Goal: Obtain resource: Download file/media

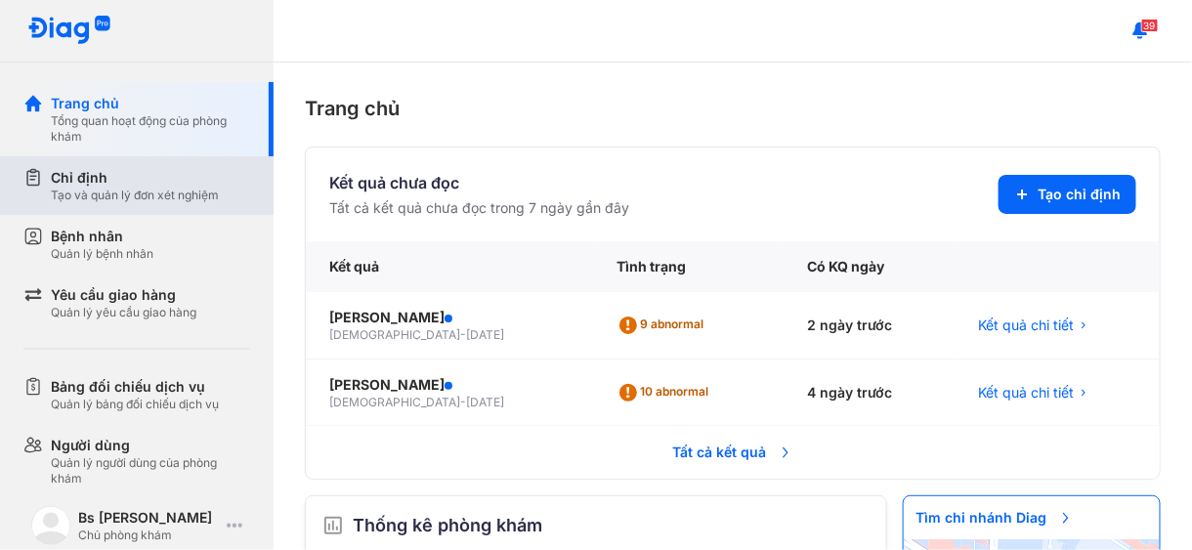
click at [86, 177] on div "Chỉ định" at bounding box center [135, 178] width 168 height 20
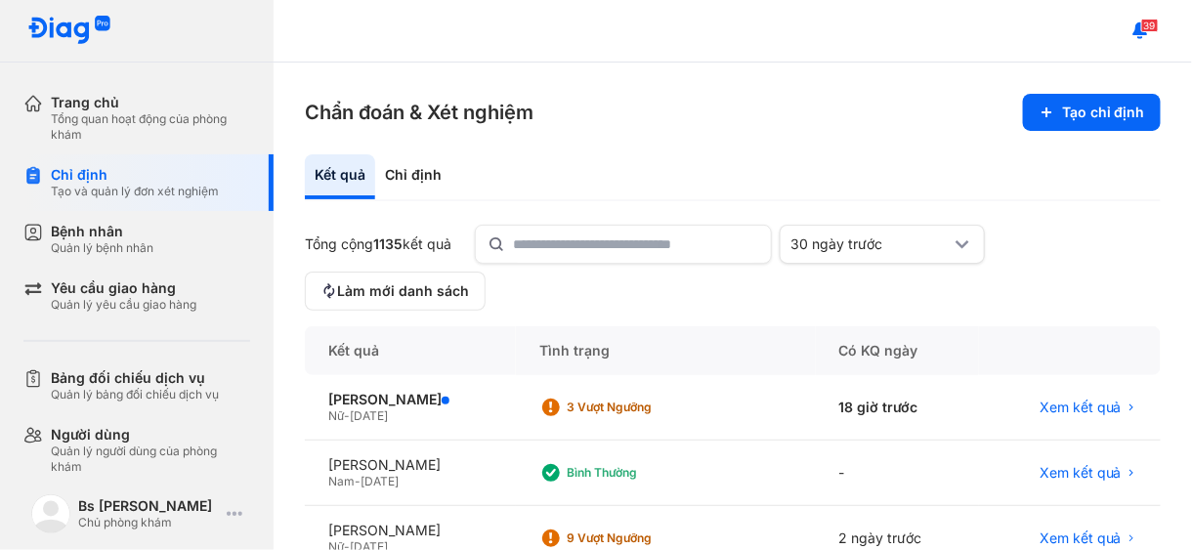
scroll to position [195, 0]
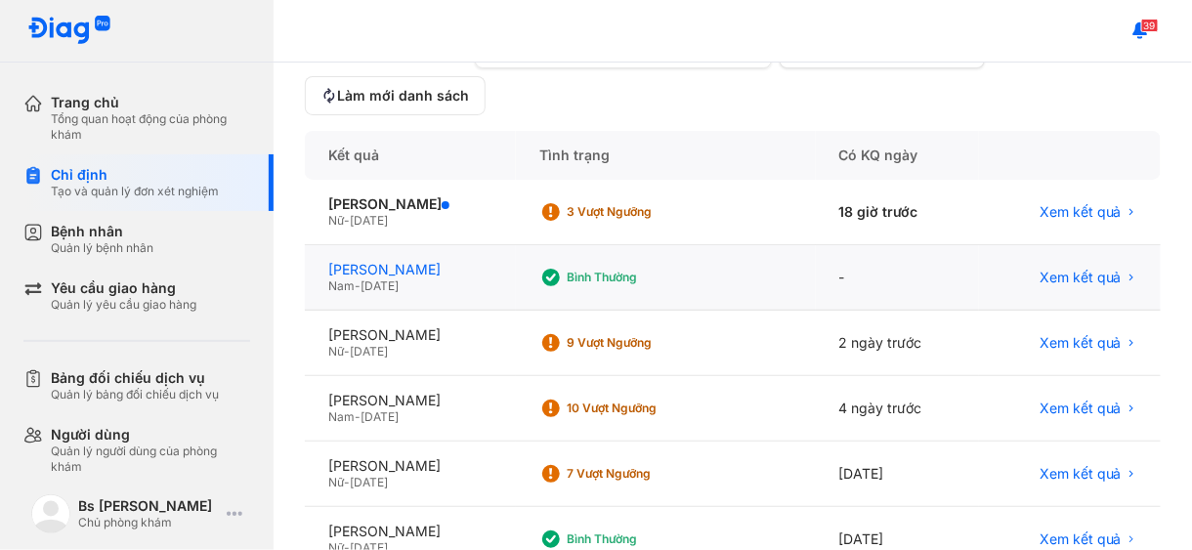
click at [362, 273] on div "[PERSON_NAME]" at bounding box center [410, 270] width 164 height 18
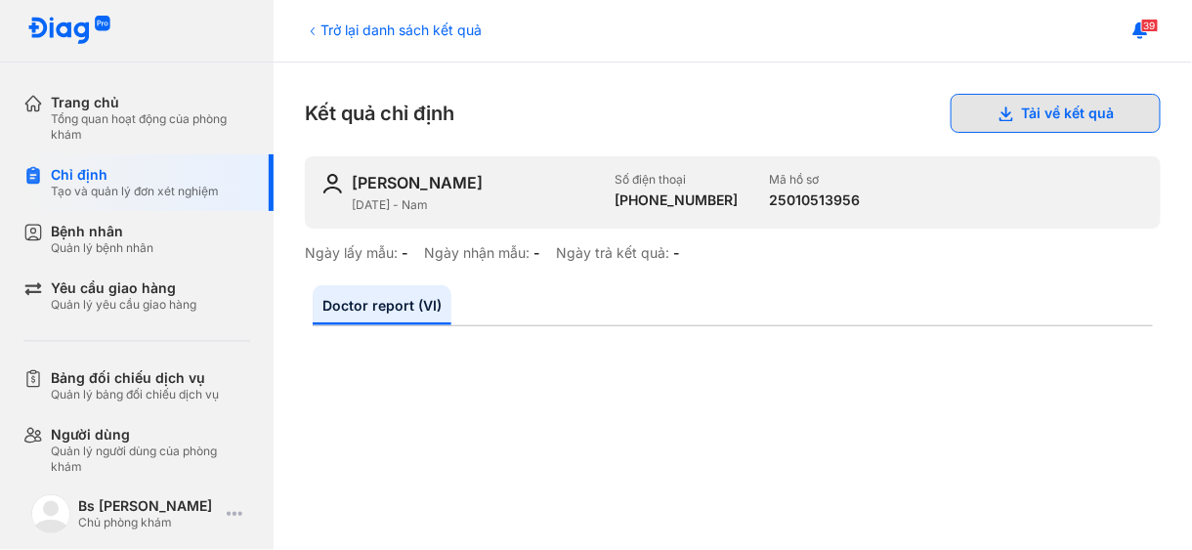
click at [1056, 108] on button "Tải về kết quả" at bounding box center [1055, 113] width 210 height 39
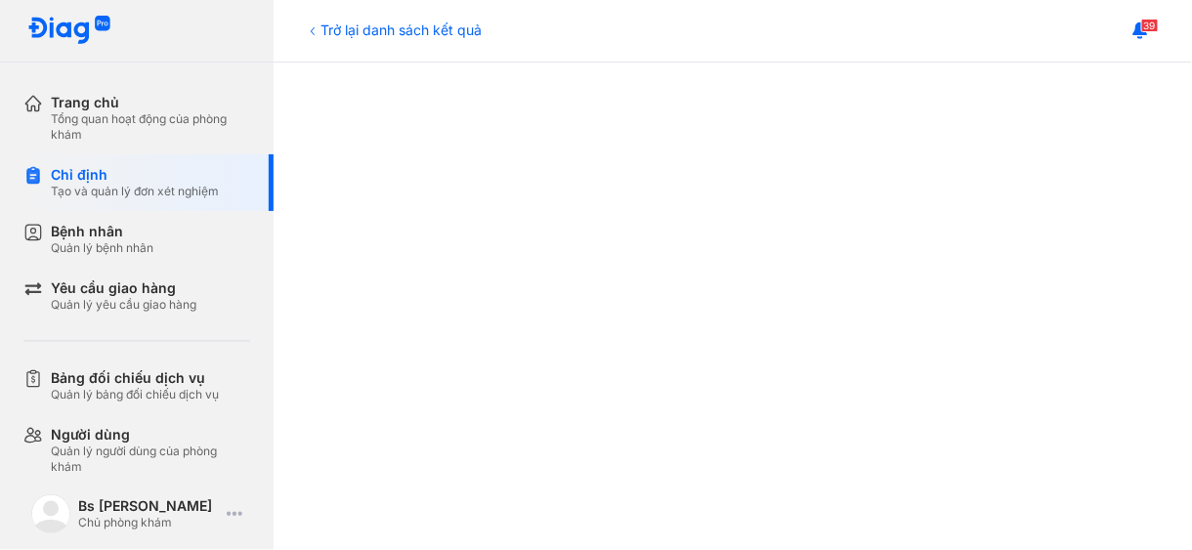
scroll to position [945, 0]
